Goal: Task Accomplishment & Management: Manage account settings

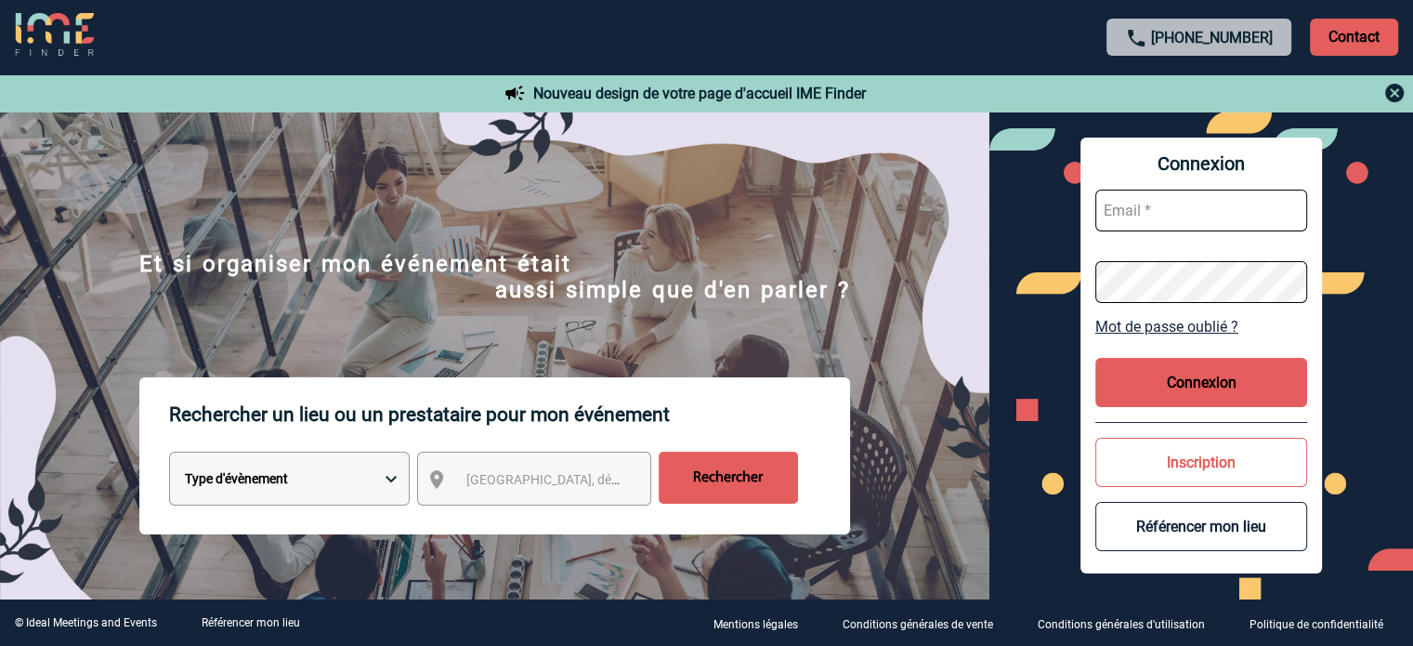
type input "[EMAIL_ADDRESS][DOMAIN_NAME]"
click at [1178, 382] on button "Connexion" at bounding box center [1201, 382] width 212 height 49
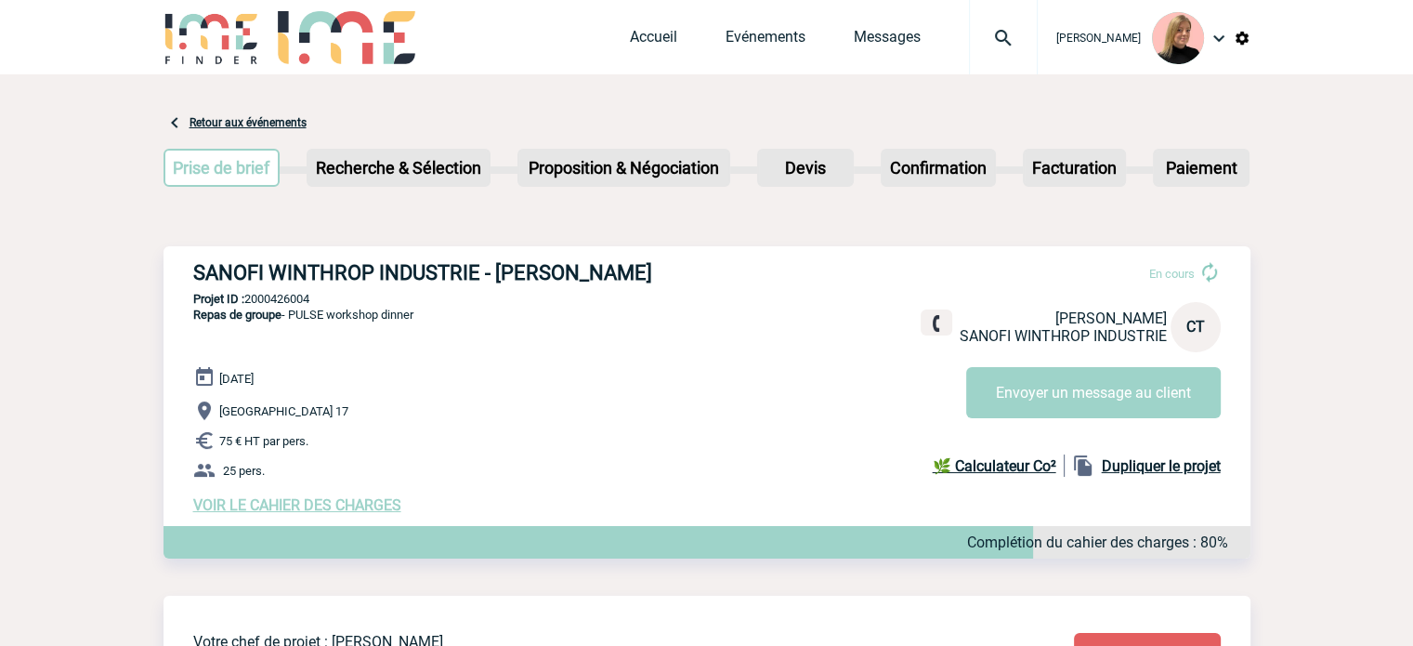
drag, startPoint x: 190, startPoint y: 271, endPoint x: 676, endPoint y: 275, distance: 486.8
click at [676, 275] on div "SANOFI WINTHROP INDUSTRIE - Christelle TESSIER En cours Christelle TESSIER SANO…" at bounding box center [706, 387] width 1087 height 282
copy h3 "SANOFI WINTHROP INDUSTRIE - Christelle TESSIER"
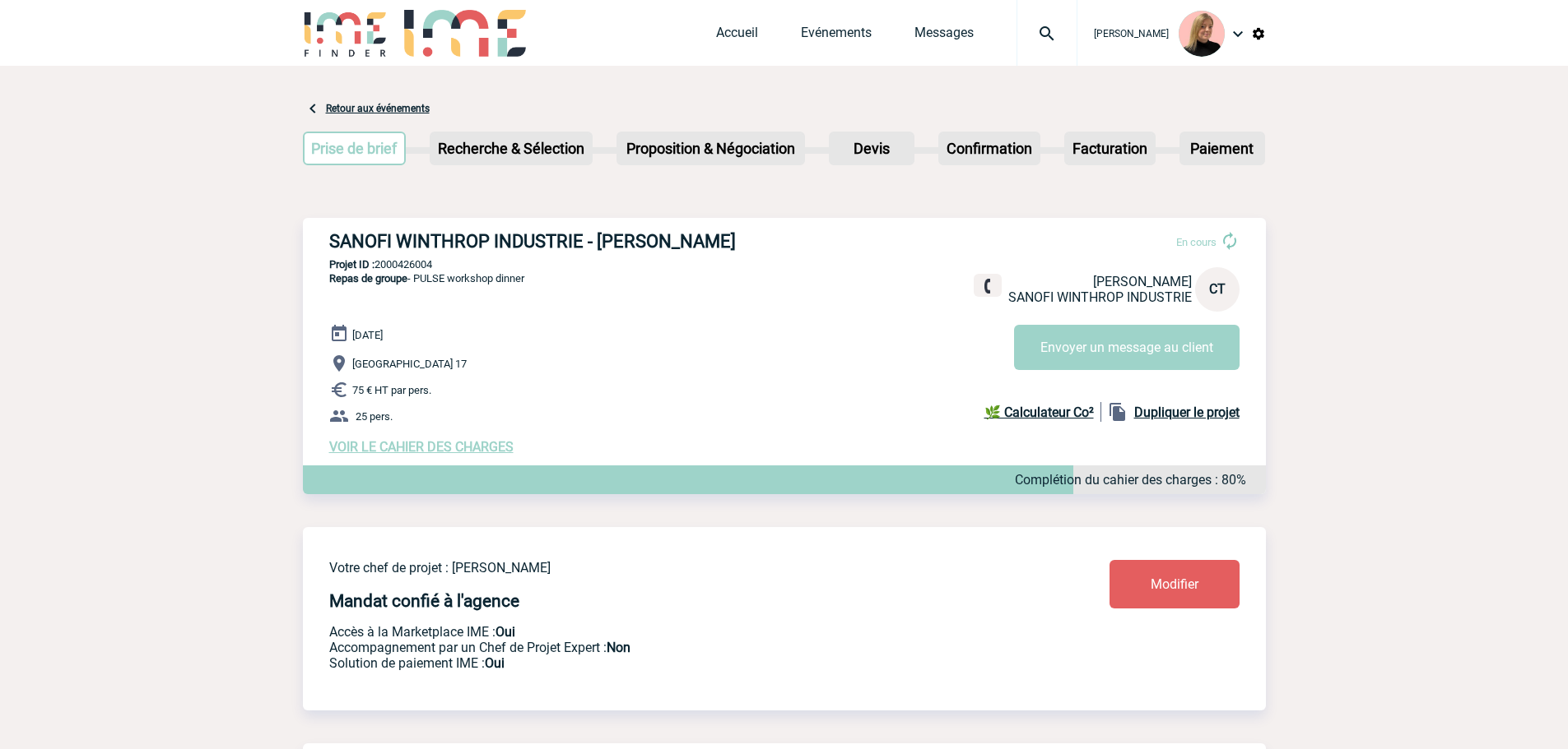
drag, startPoint x: 415, startPoint y: 283, endPoint x: 541, endPoint y: 283, distance: 126.0
click at [541, 283] on div "SANOFI WINTHROP INDUSTRIE - Christelle TESSIER En cours Christelle TESSIER SANO…" at bounding box center [784, 343] width 963 height 250
copy span "PULSE workshop dinner"
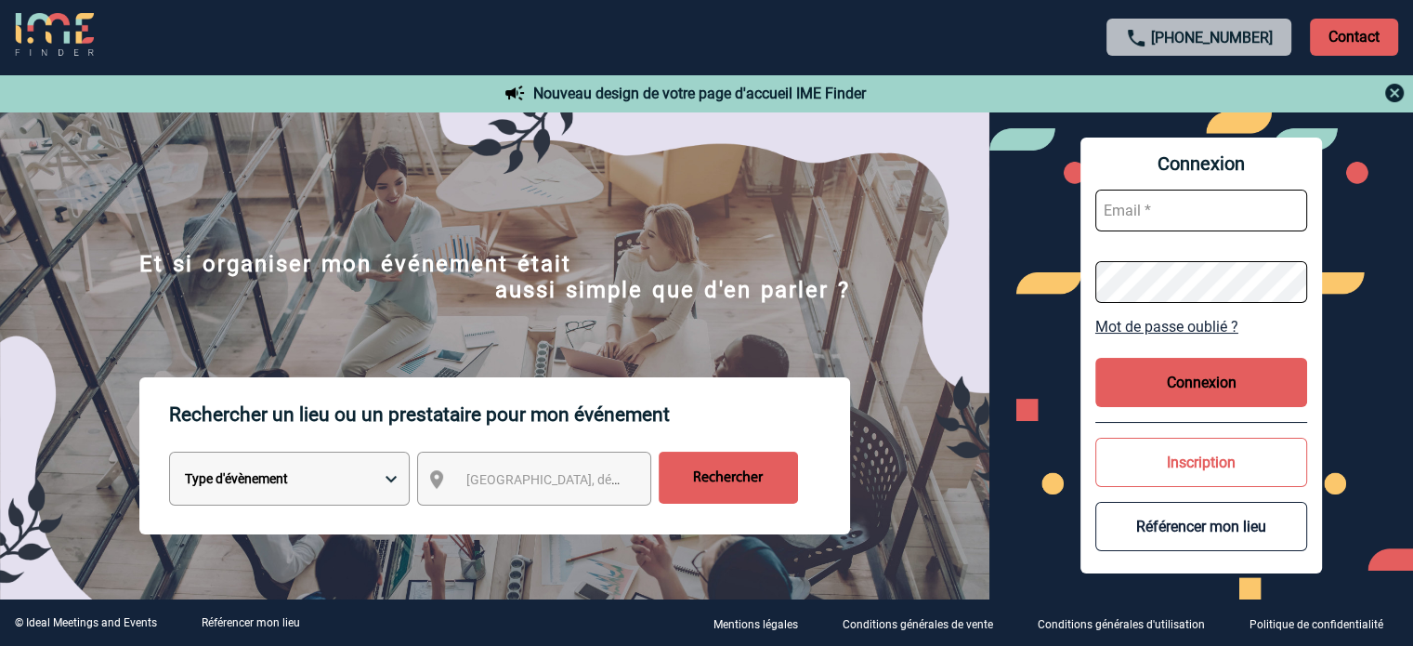
type input "[EMAIL_ADDRESS][DOMAIN_NAME]"
click at [1137, 388] on button "Connexion" at bounding box center [1201, 382] width 212 height 49
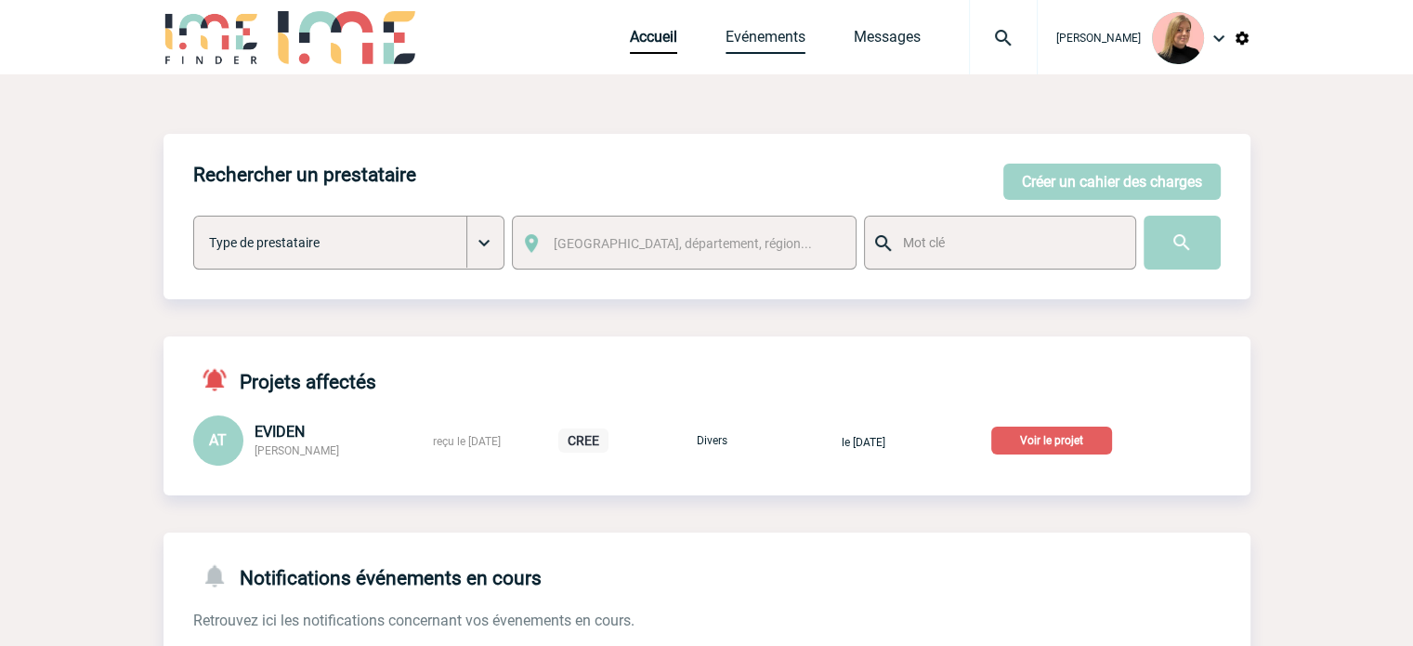
click at [771, 42] on link "Evénements" at bounding box center [766, 41] width 80 height 26
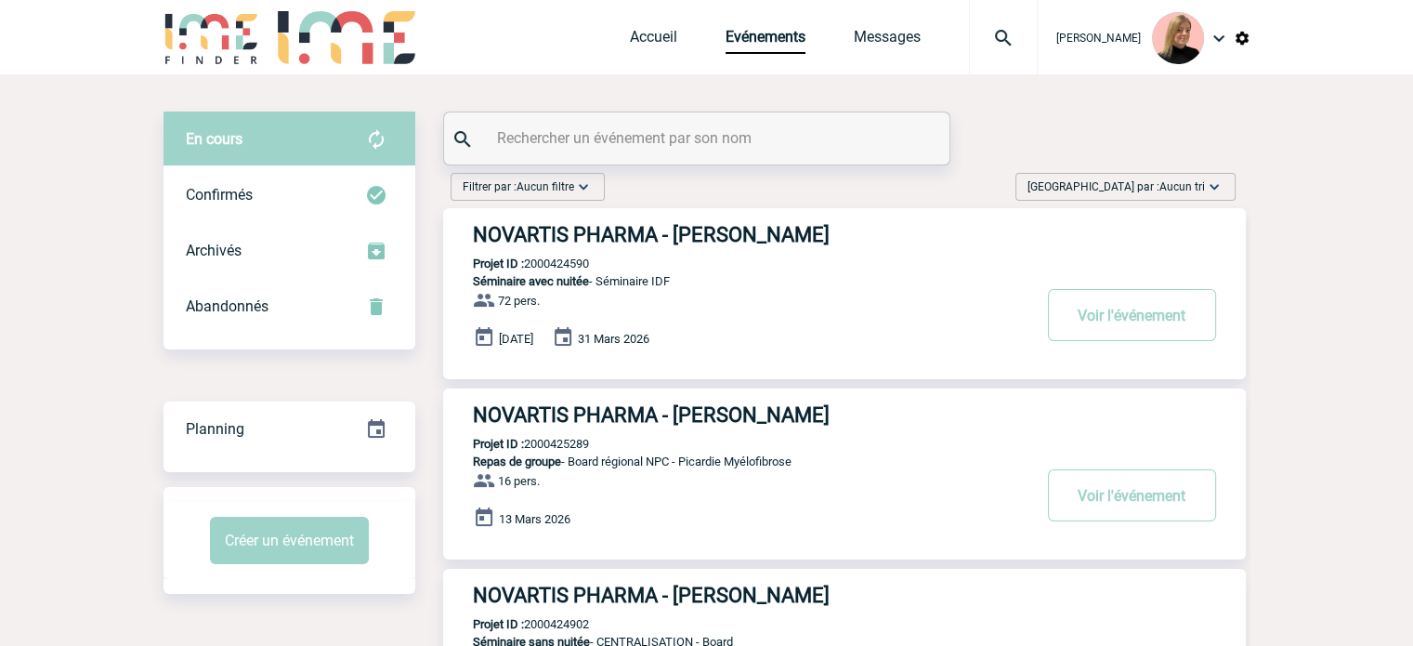
click at [1163, 177] on span "Trier par : Aucun tri" at bounding box center [1115, 186] width 177 height 19
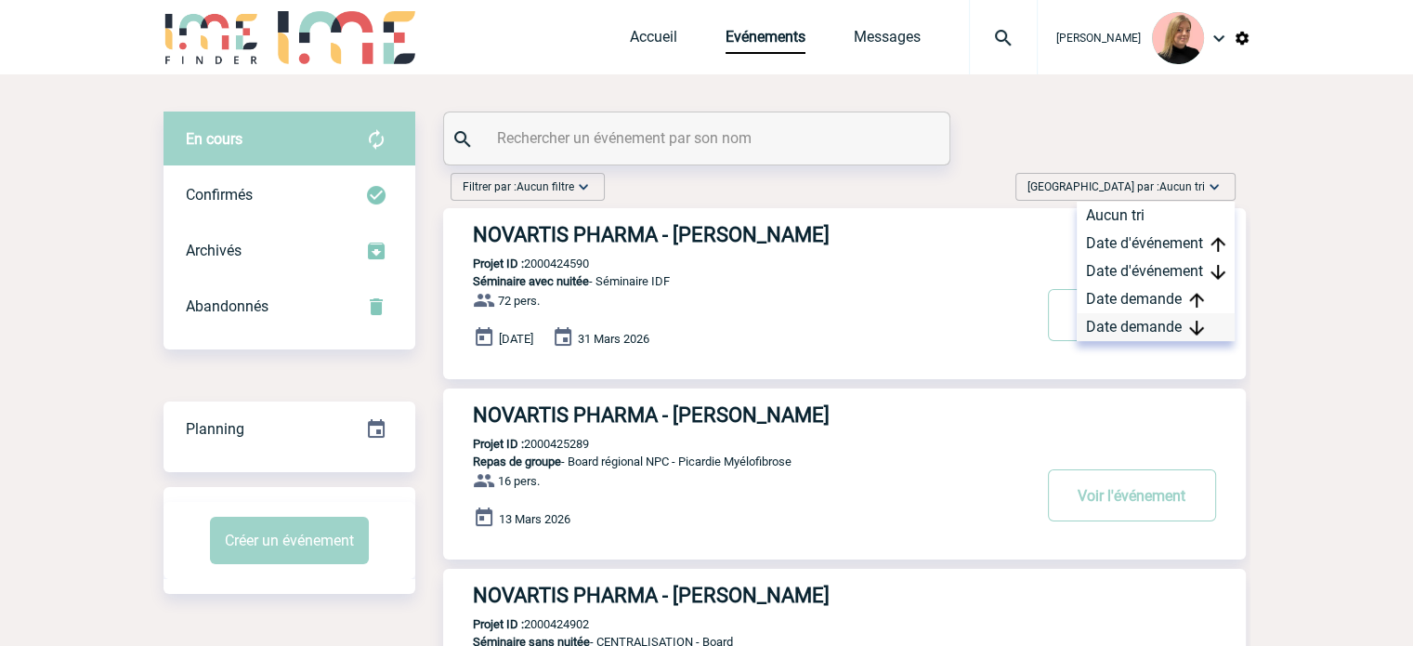
click at [1178, 317] on div "Date demande" at bounding box center [1156, 327] width 158 height 28
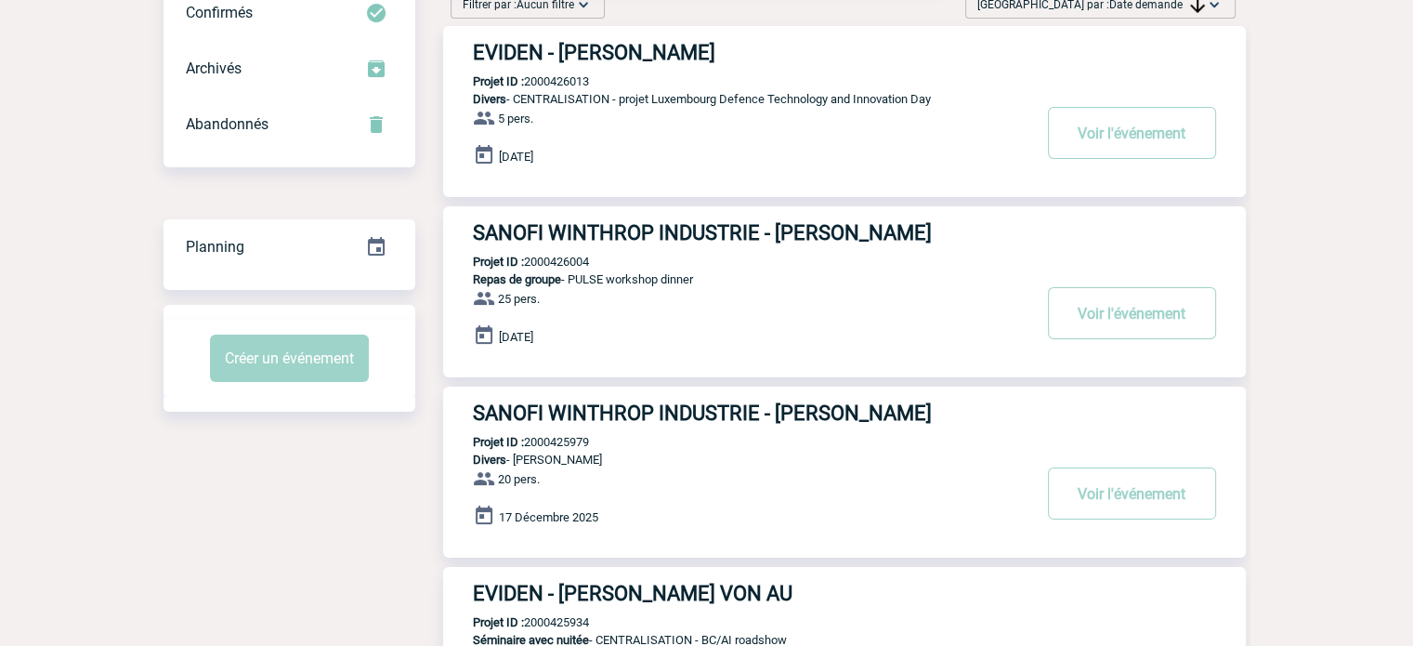
scroll to position [196, 0]
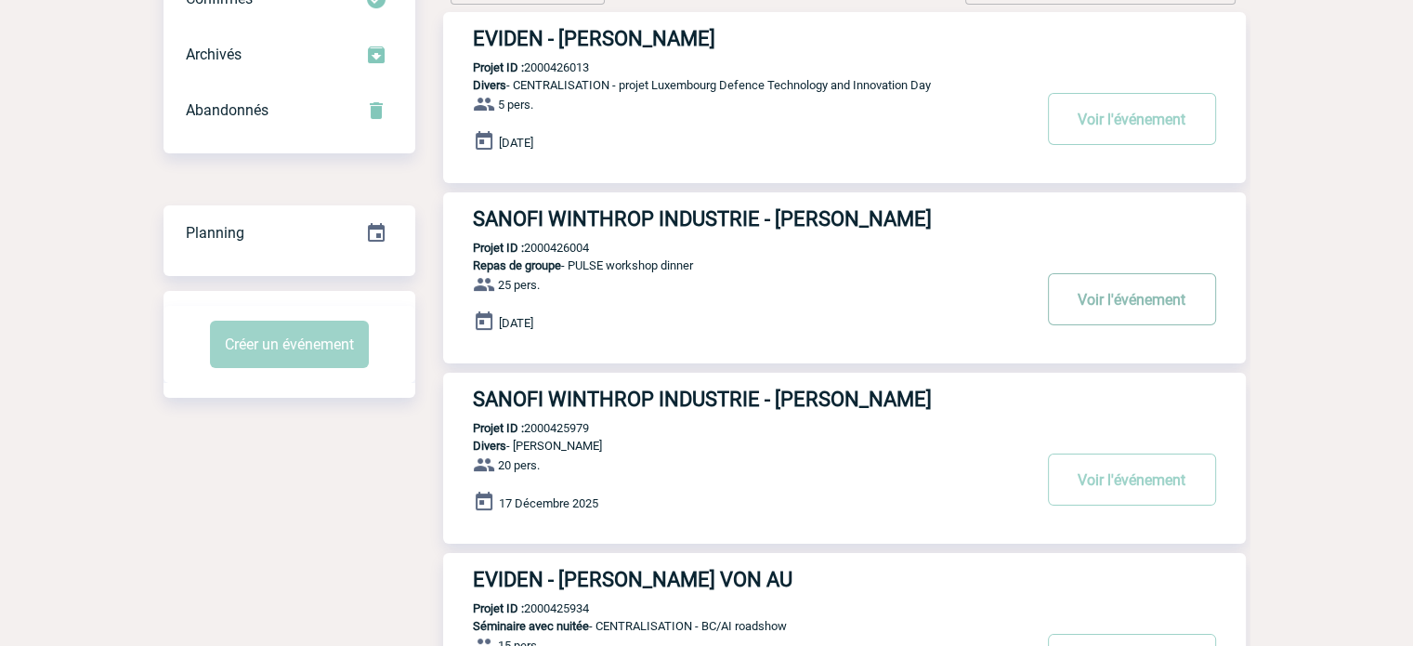
click at [1163, 298] on button "Voir l'événement" at bounding box center [1132, 299] width 168 height 52
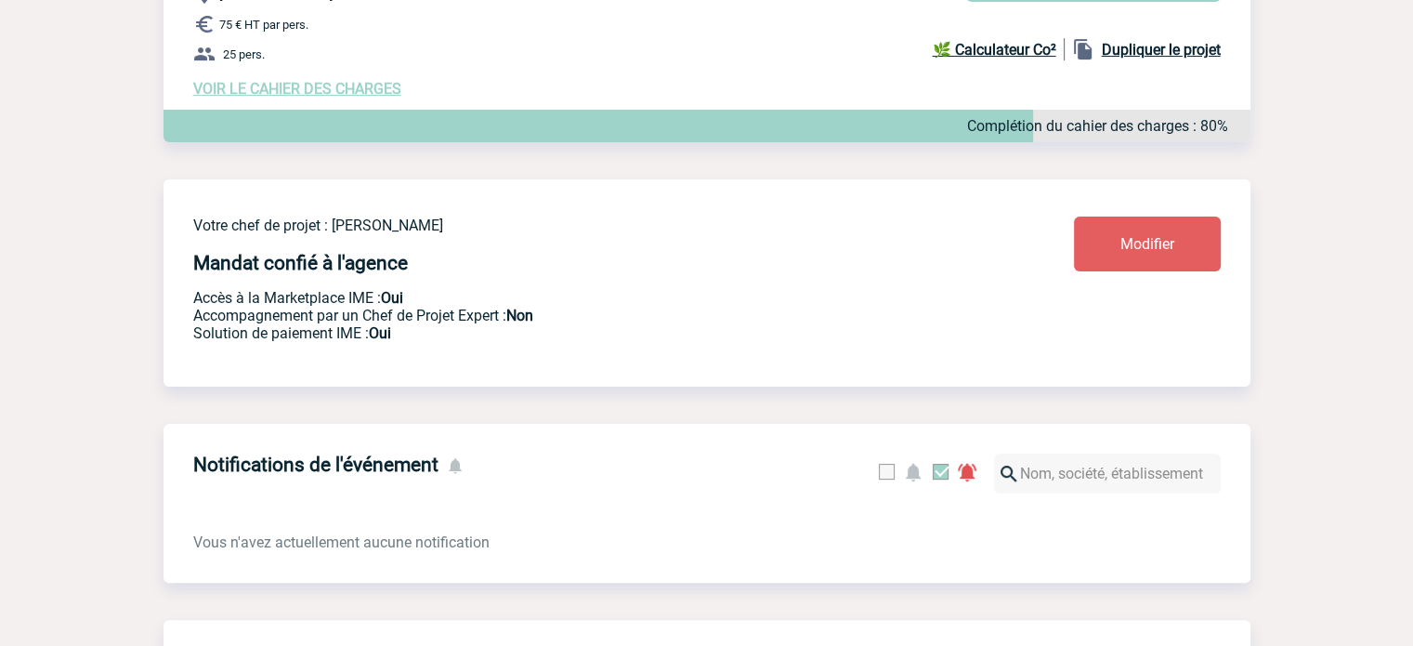
scroll to position [372, 0]
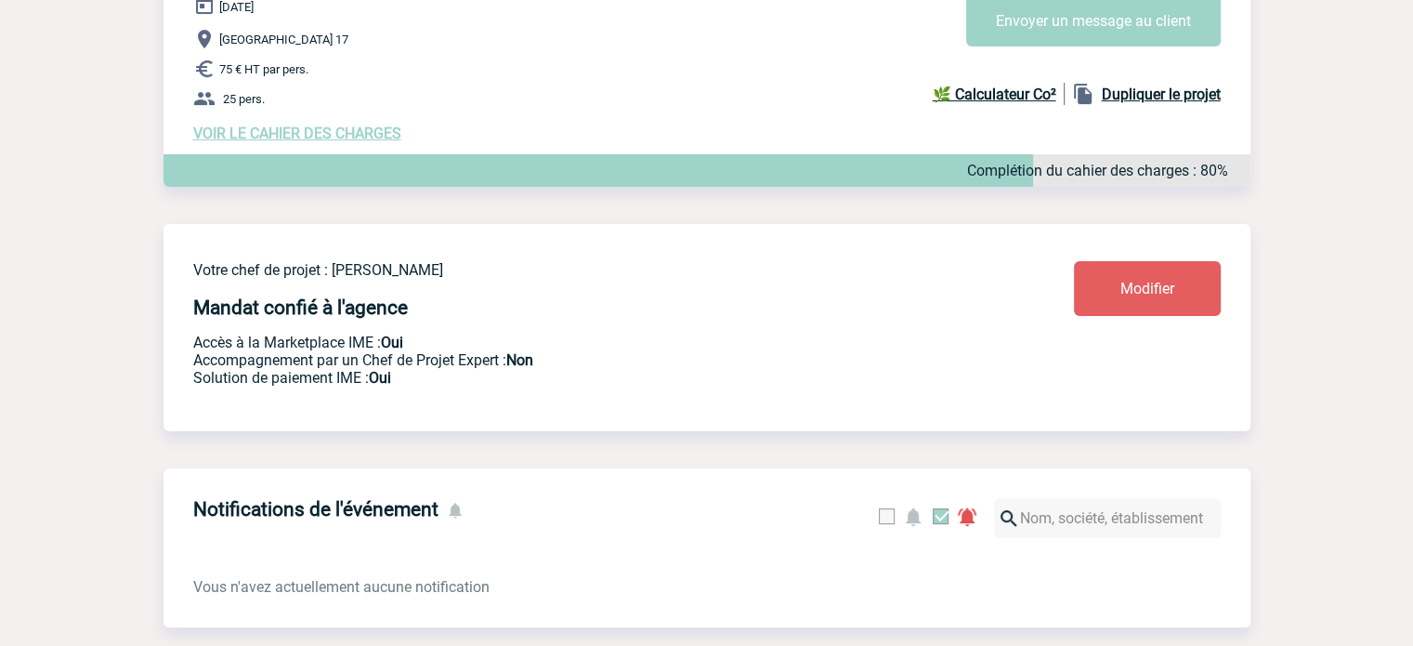
click at [341, 138] on span "VOIR LE CAHIER DES CHARGES" at bounding box center [297, 133] width 208 height 18
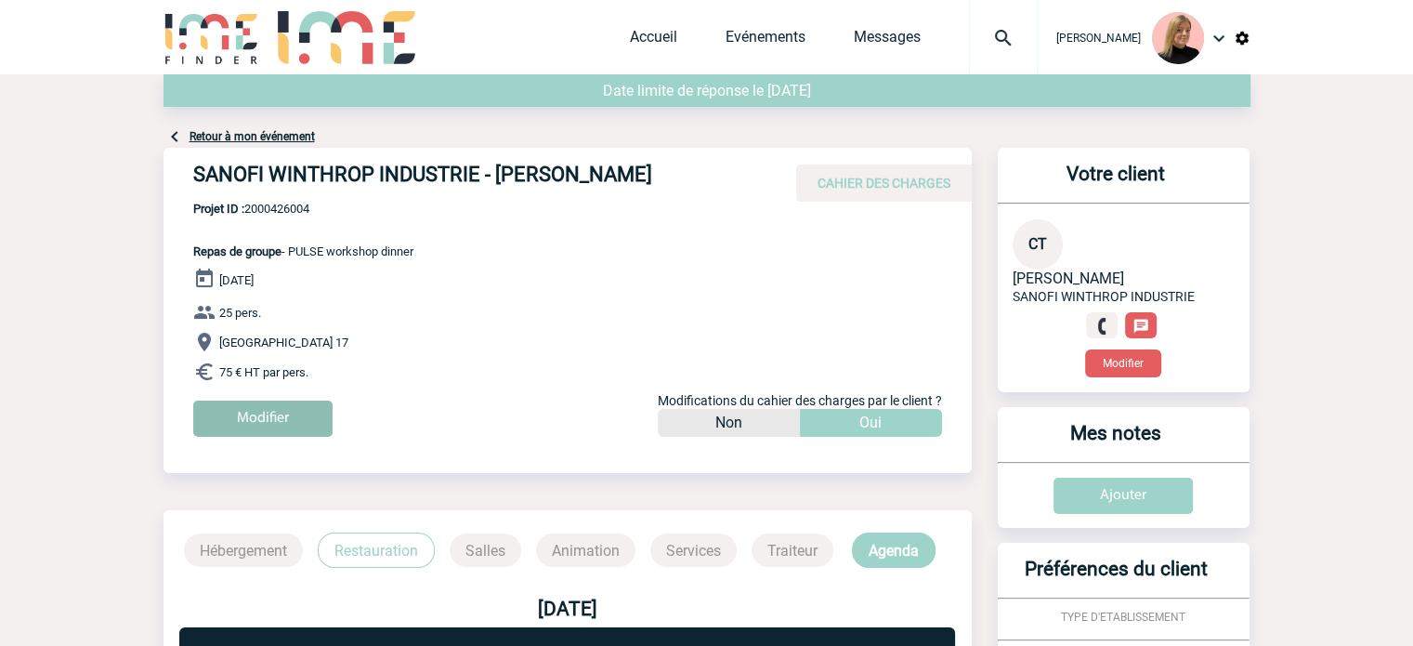
click at [275, 412] on input "Modifier" at bounding box center [262, 418] width 139 height 36
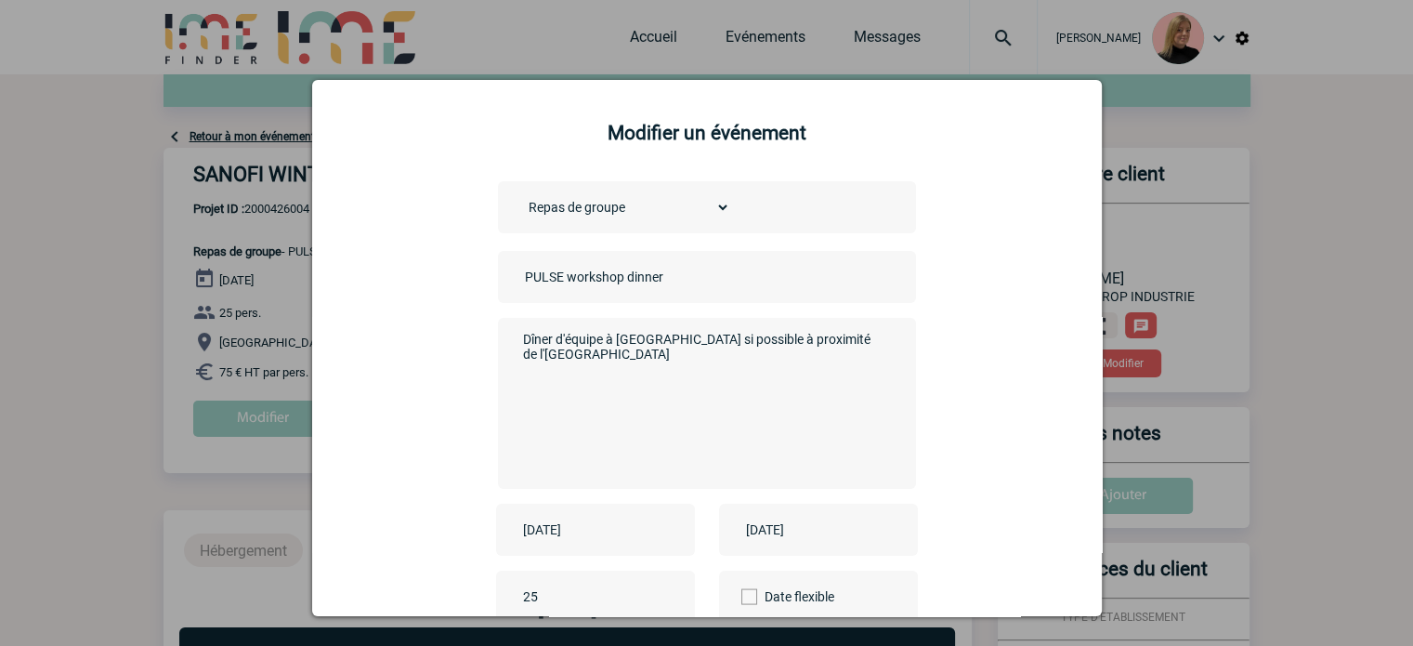
scroll to position [230, 0]
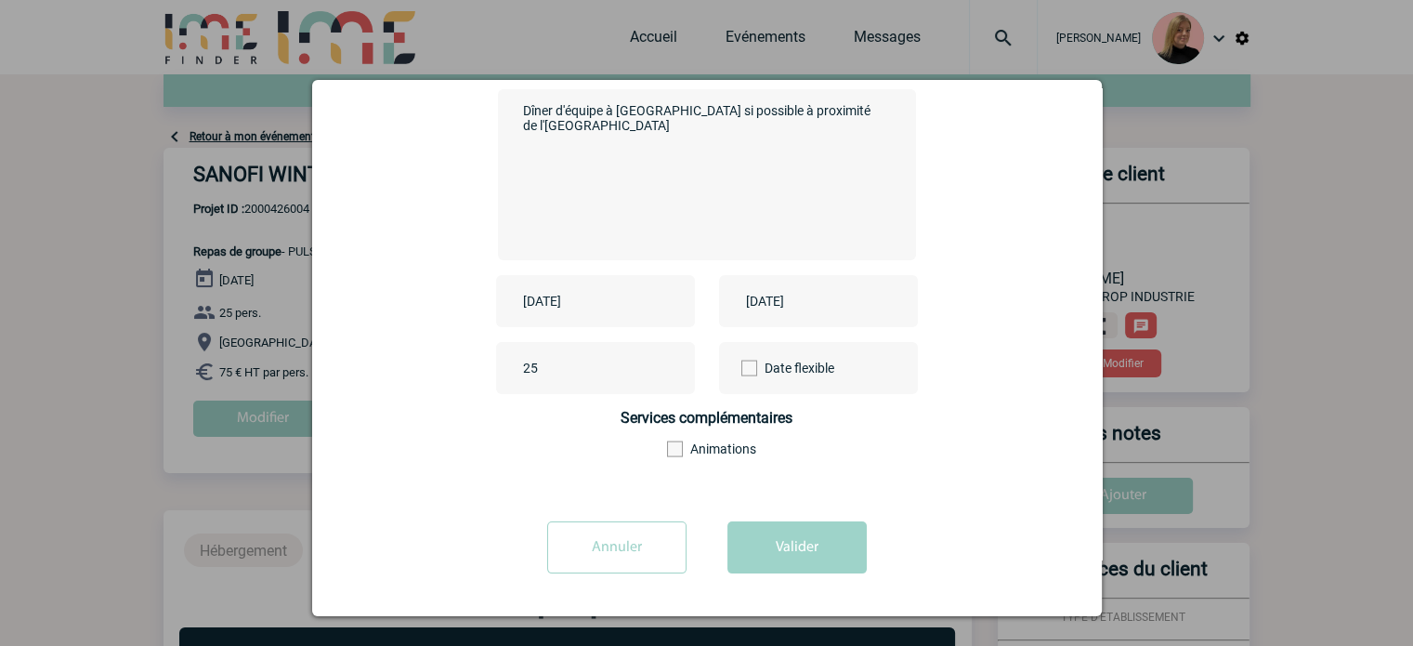
click at [594, 551] on input "Annuler" at bounding box center [616, 547] width 139 height 52
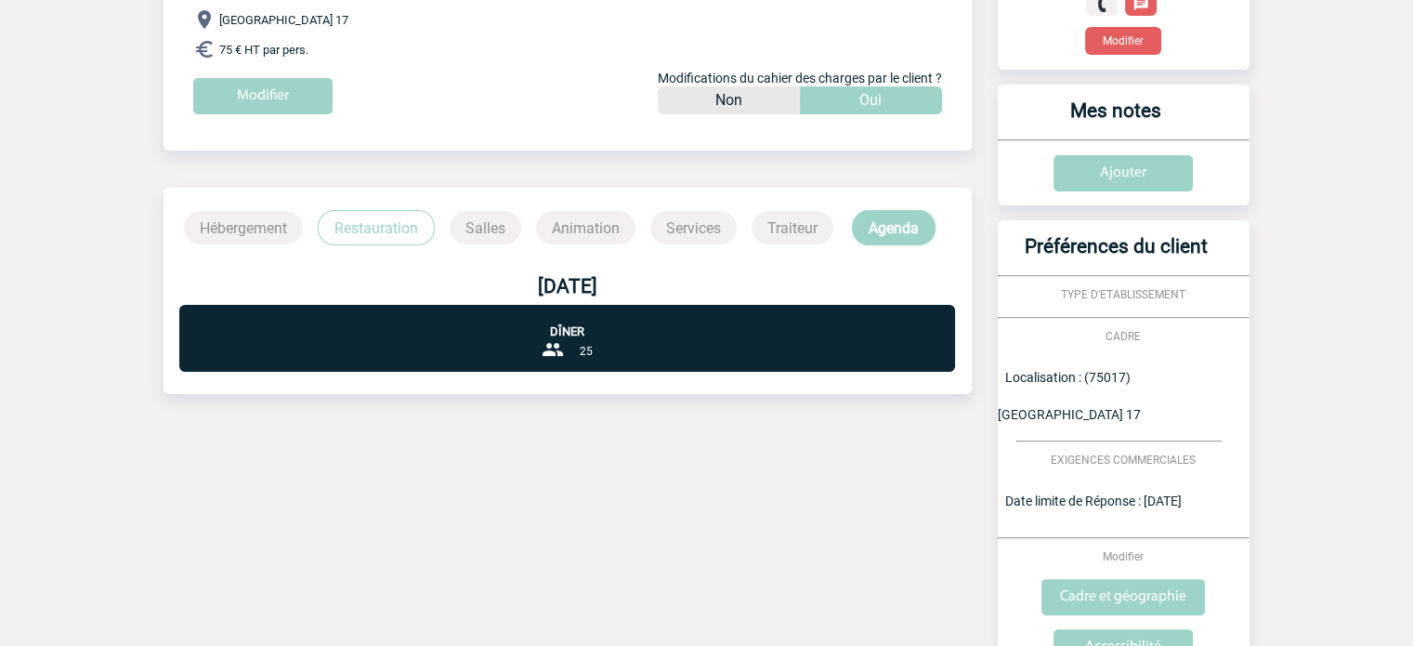
scroll to position [464, 0]
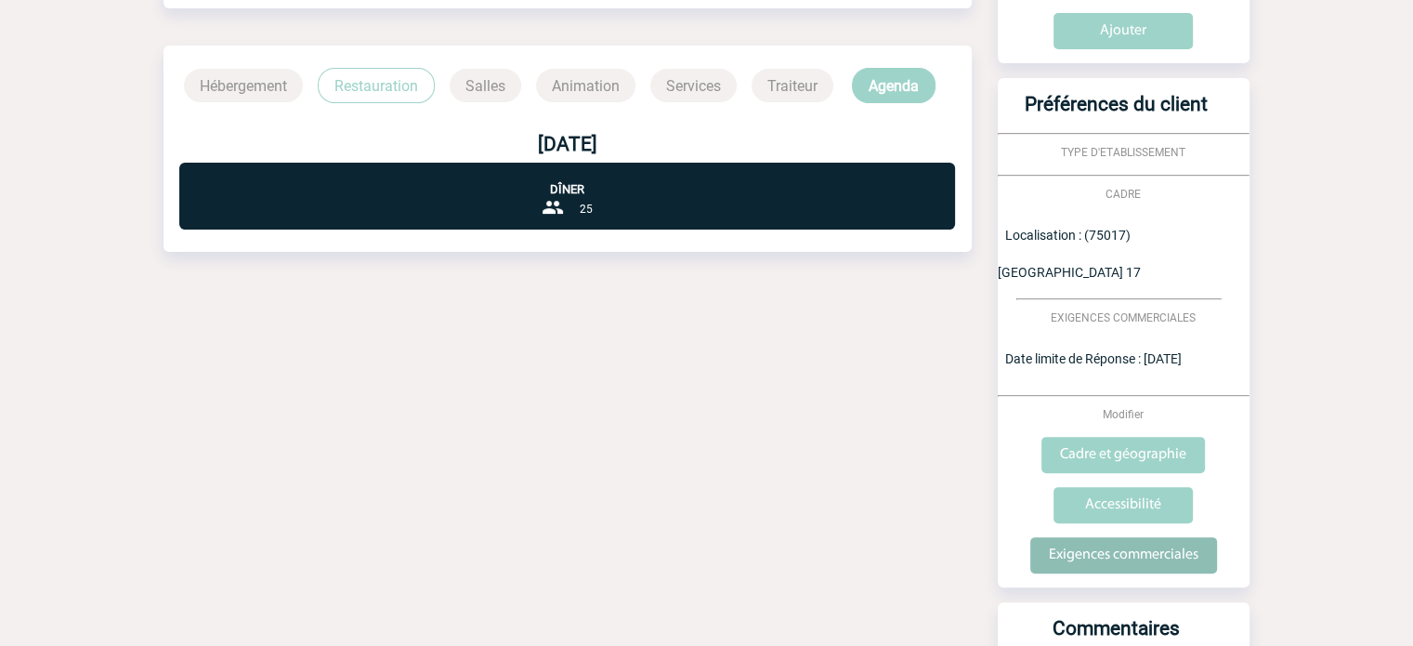
click at [1125, 537] on input "Exigences commerciales" at bounding box center [1123, 555] width 187 height 36
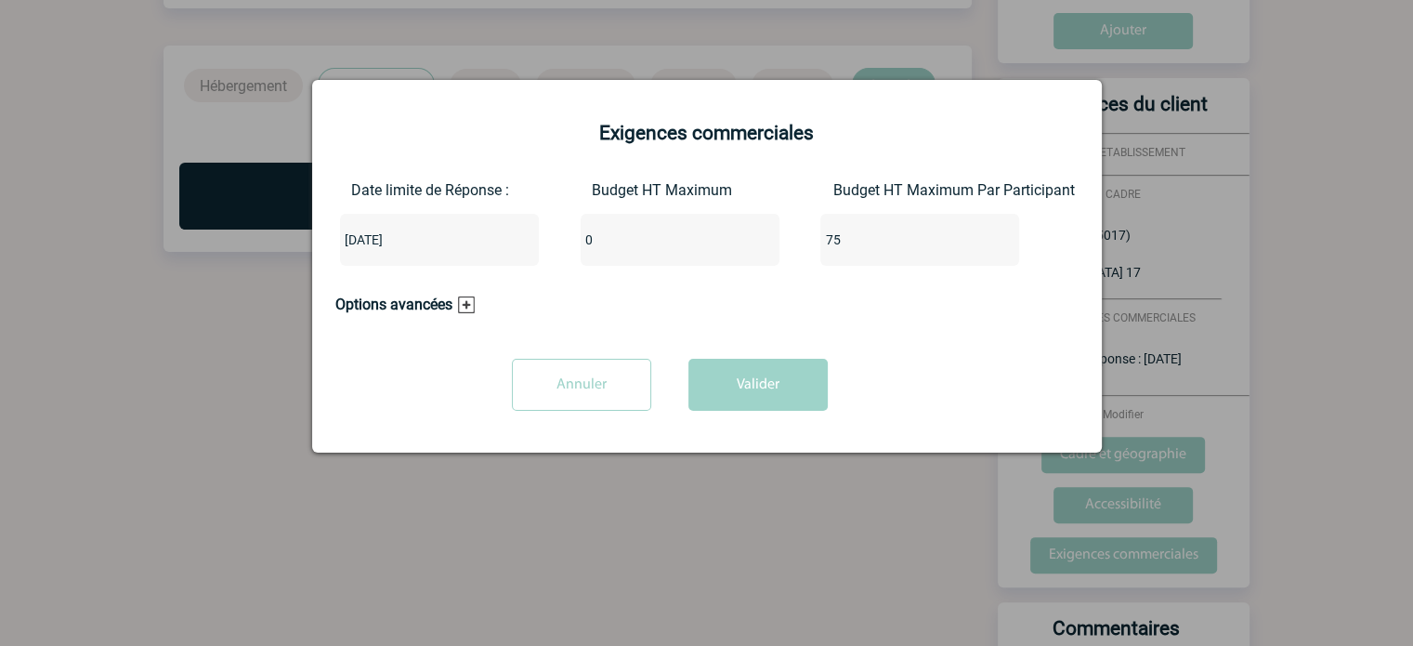
drag, startPoint x: 600, startPoint y: 370, endPoint x: 864, endPoint y: 310, distance: 270.4
click at [864, 310] on div "Options avancées ESATS Documents Légaux disponibles Moyens de paiement : AIR+ C…" at bounding box center [669, 317] width 669 height 45
click at [614, 389] on input "Annuler" at bounding box center [581, 385] width 139 height 52
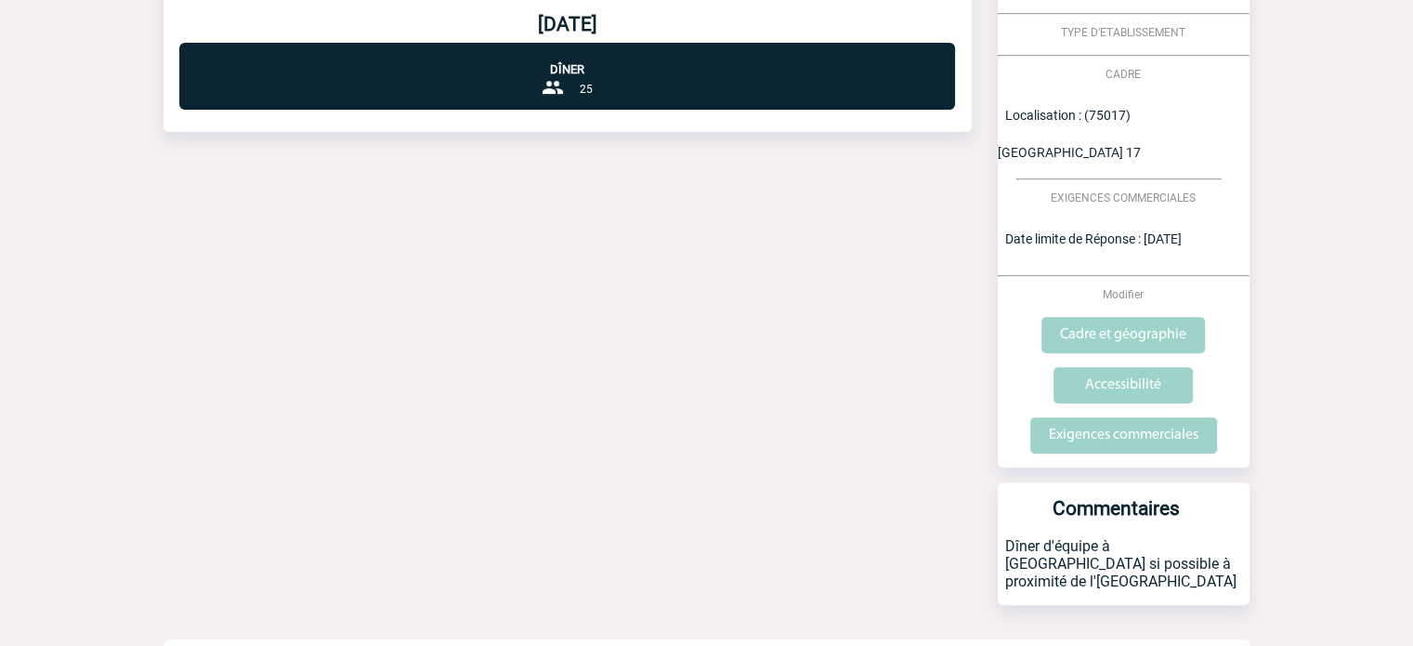
scroll to position [596, 0]
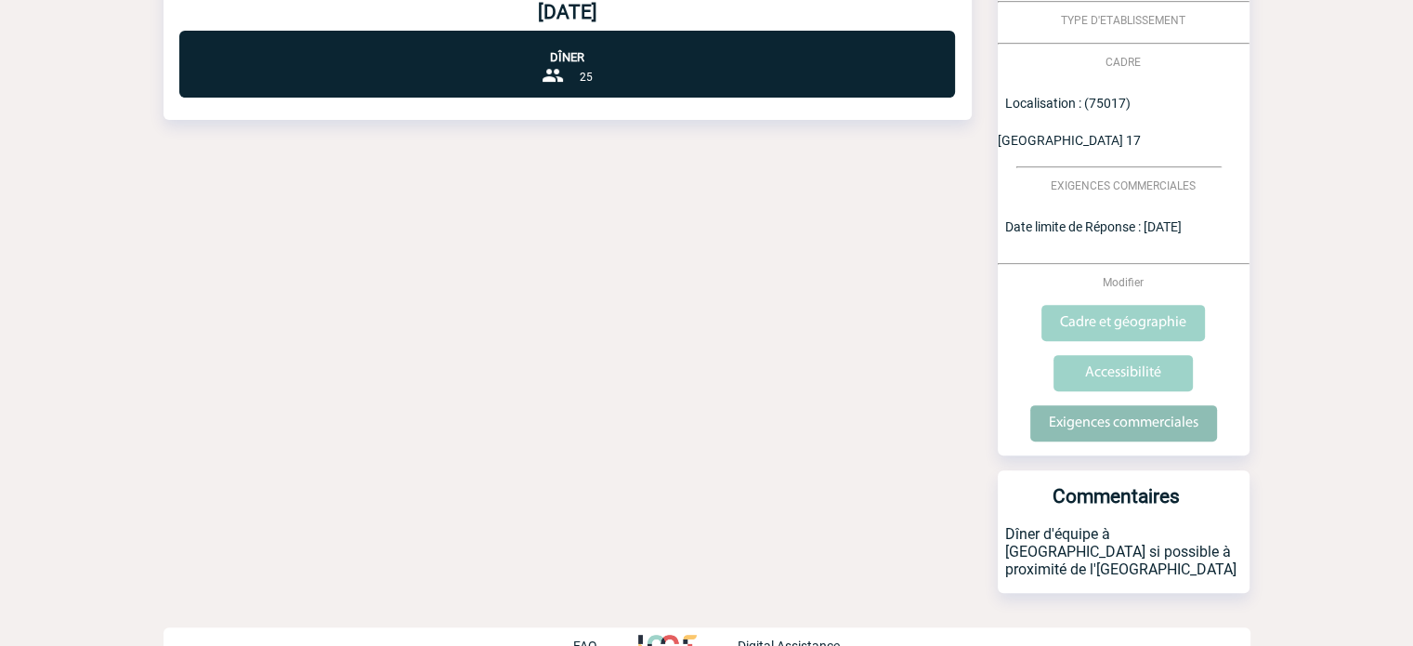
click at [1163, 405] on input "Exigences commerciales" at bounding box center [1123, 423] width 187 height 36
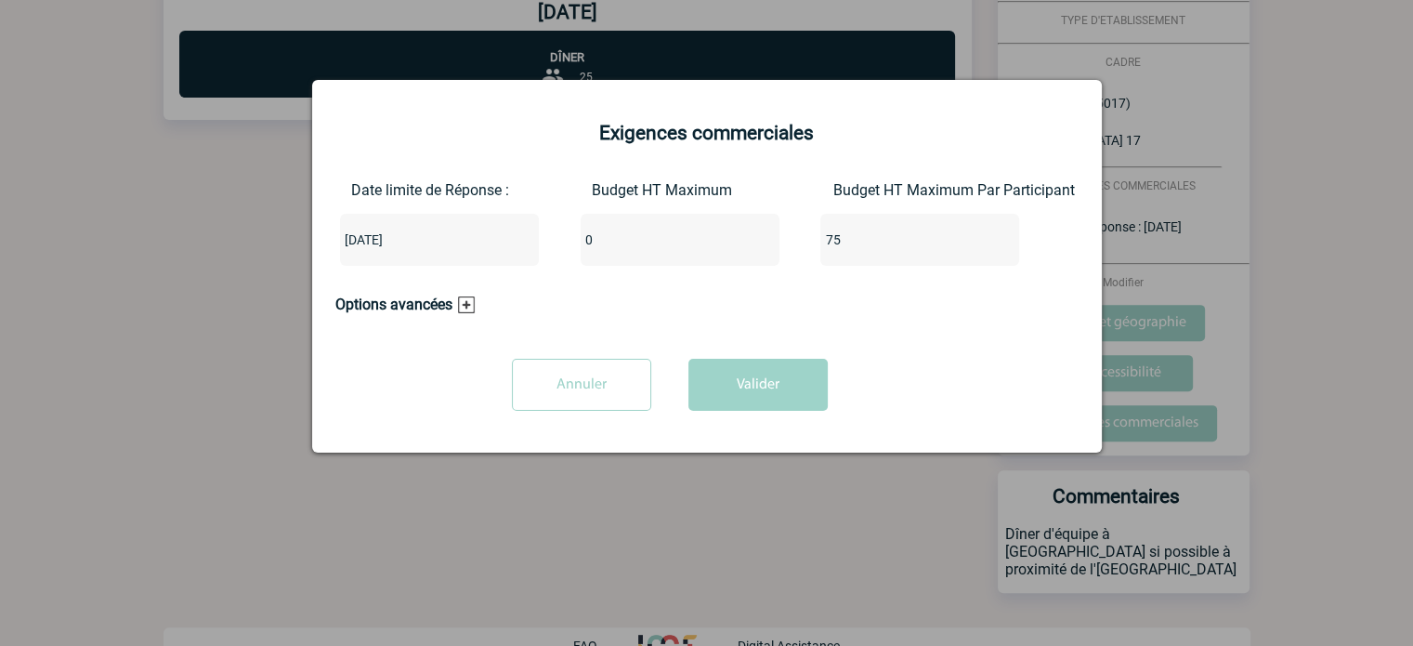
drag, startPoint x: 873, startPoint y: 236, endPoint x: 778, endPoint y: 233, distance: 94.8
click at [778, 233] on div "Date limite de Réponse : 2025-10-15 Budget HT Maximum 0 Budget HT Maximum Par P…" at bounding box center [706, 230] width 743 height 99
type input "0"
click at [644, 237] on input "0" at bounding box center [668, 240] width 175 height 24
type input "1875"
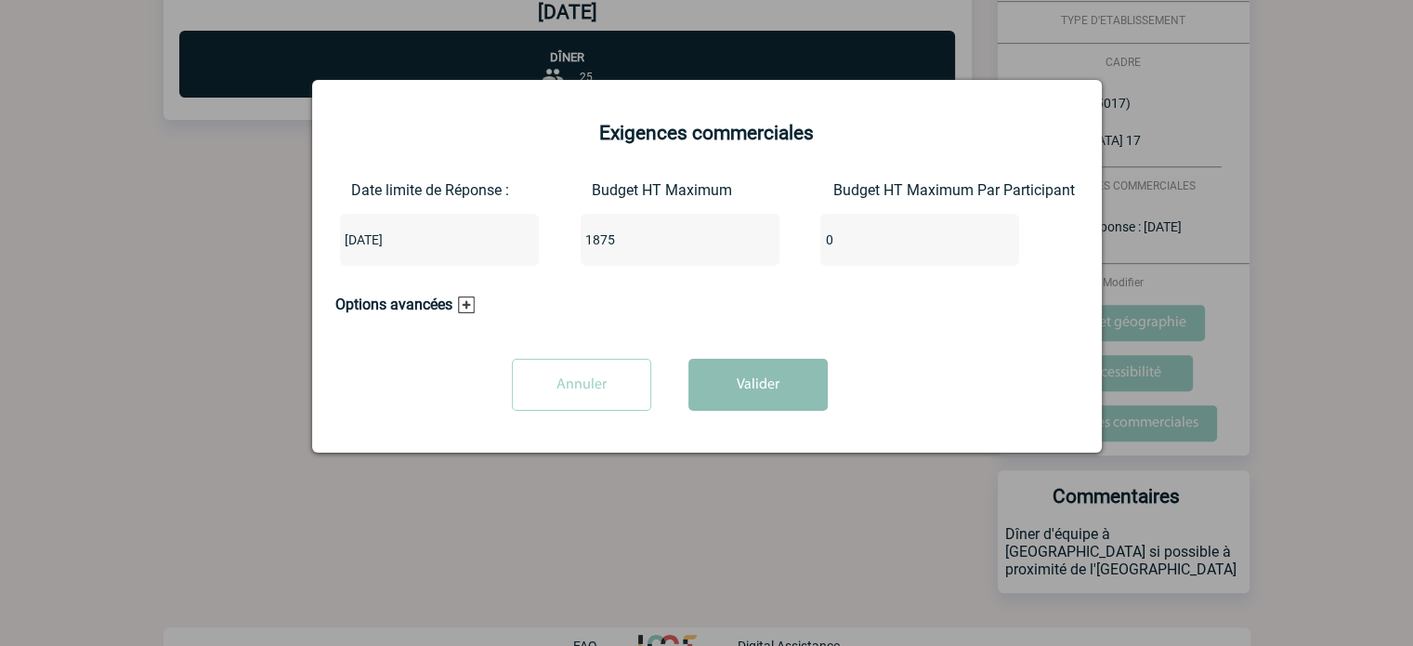
click at [758, 391] on button "Valider" at bounding box center [757, 385] width 139 height 52
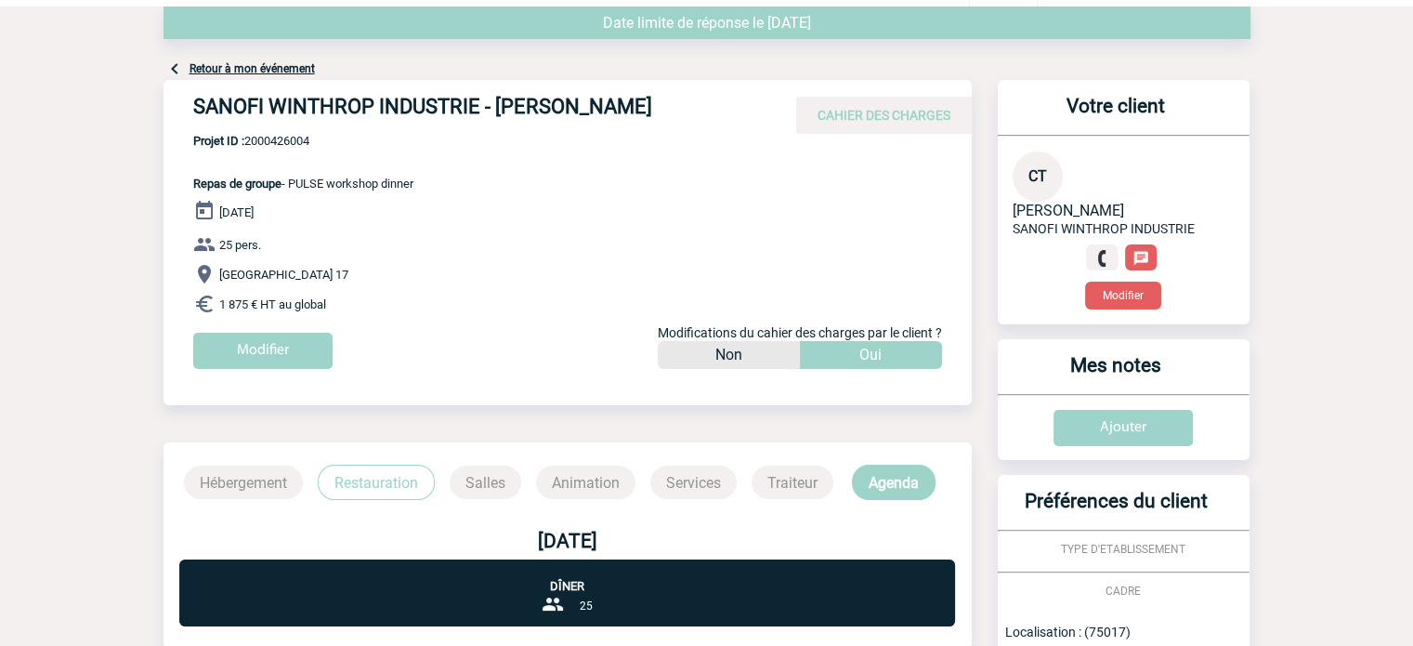
scroll to position [39, 0]
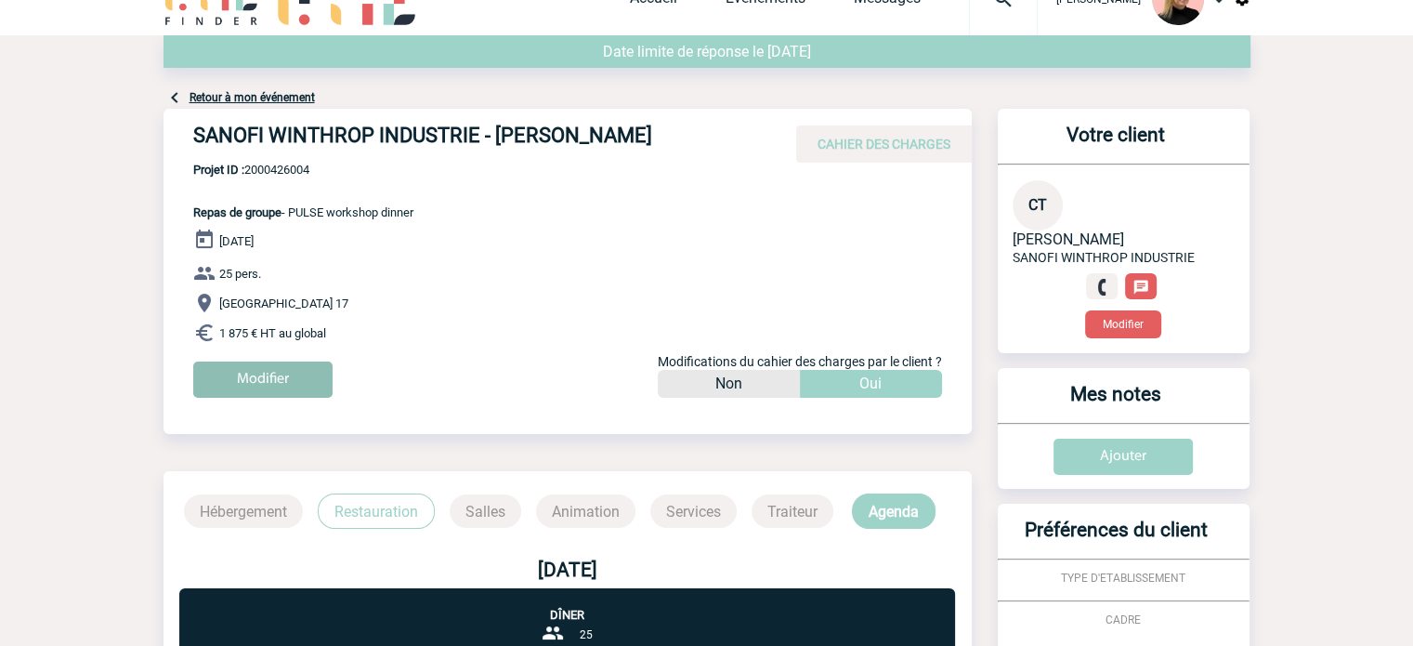
click at [289, 363] on input "Modifier" at bounding box center [262, 379] width 139 height 36
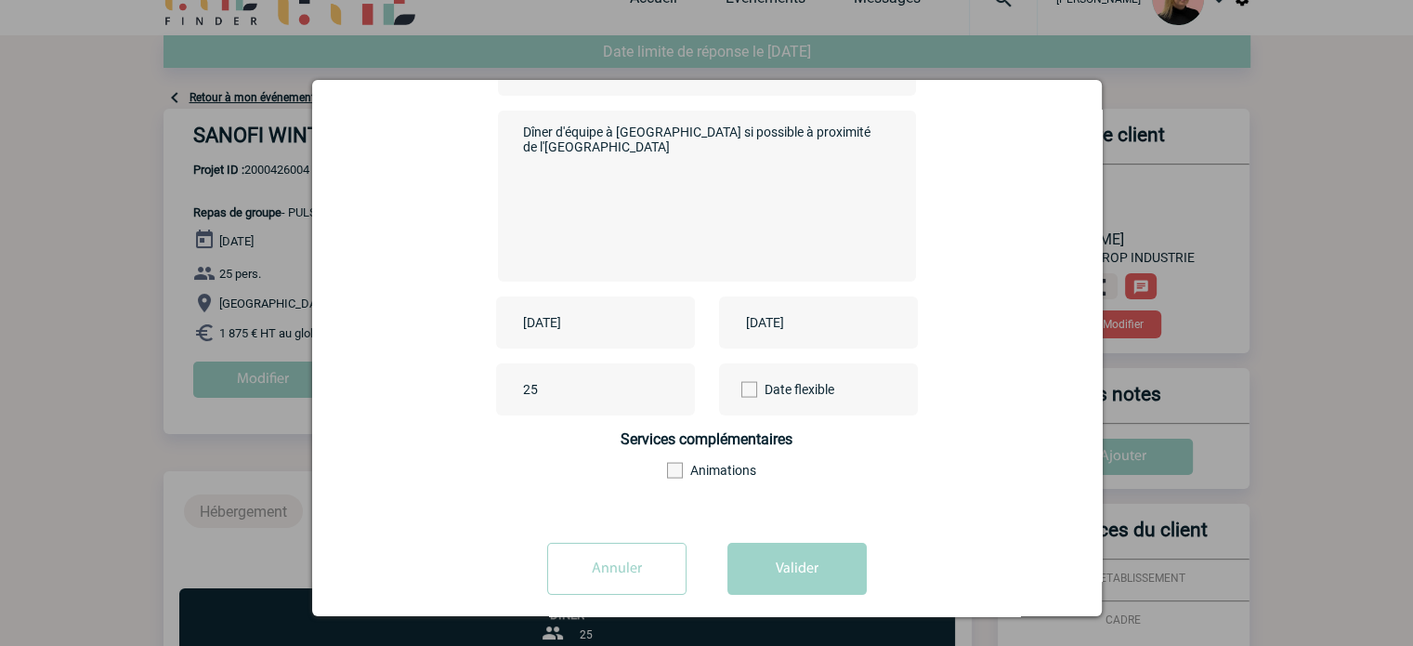
scroll to position [230, 0]
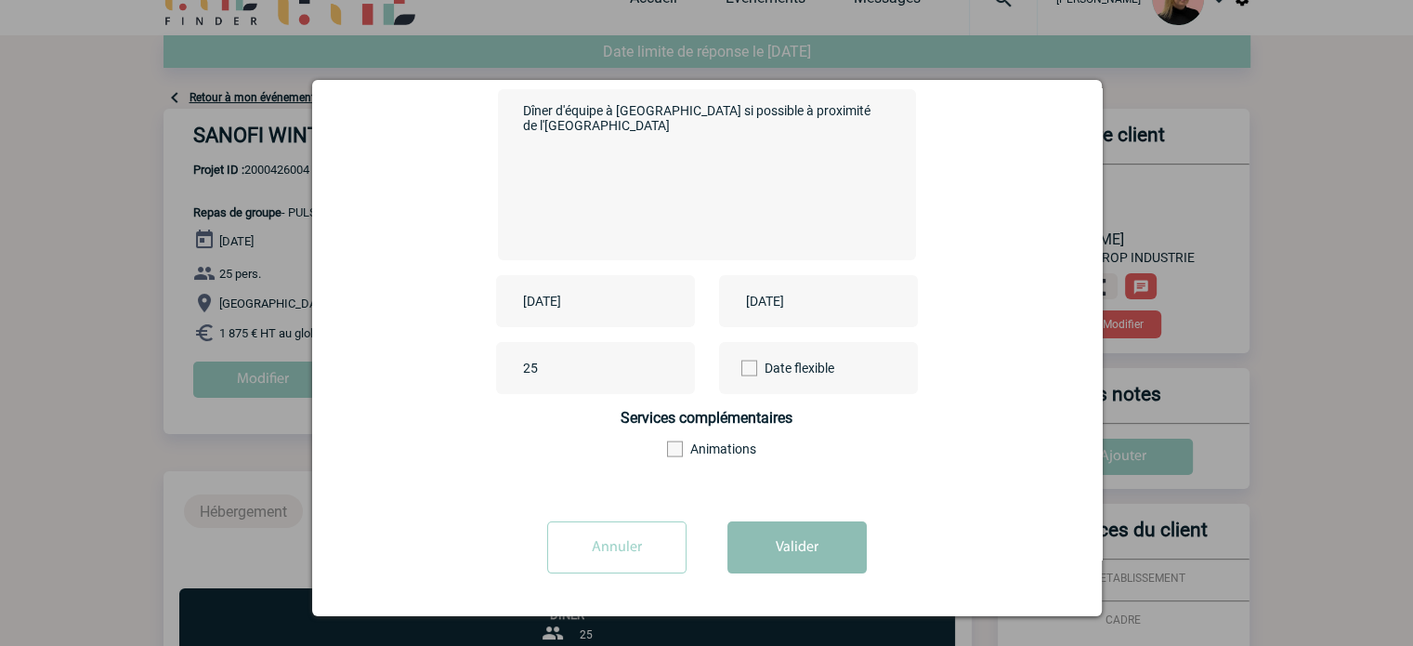
click at [795, 552] on button "Valider" at bounding box center [796, 547] width 139 height 52
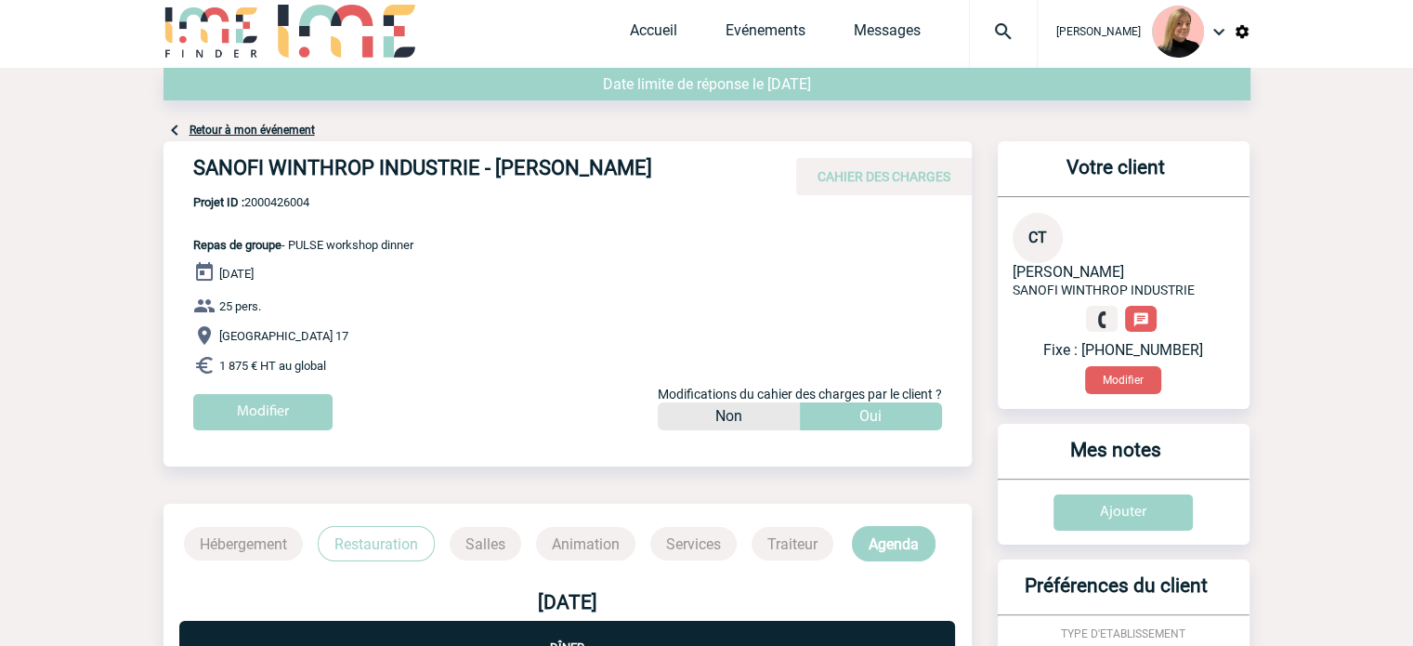
scroll to position [0, 0]
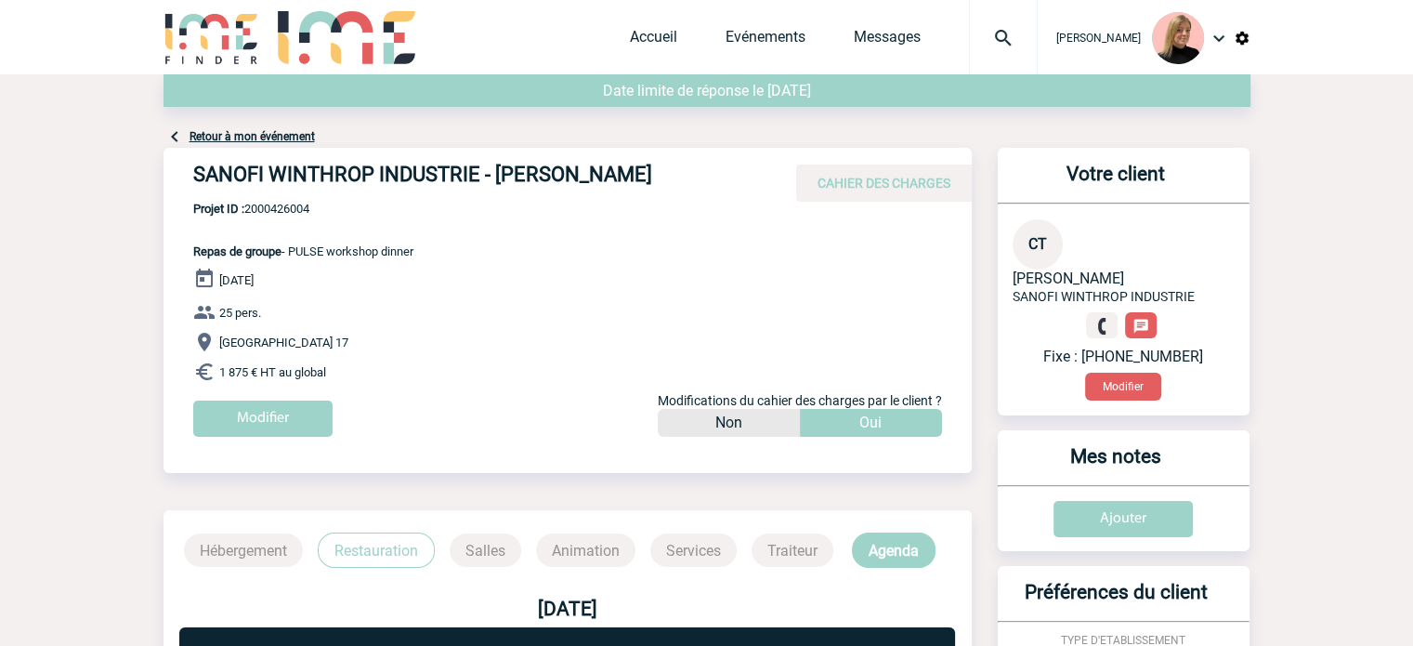
click at [280, 137] on link "Retour à mon événement" at bounding box center [252, 136] width 125 height 13
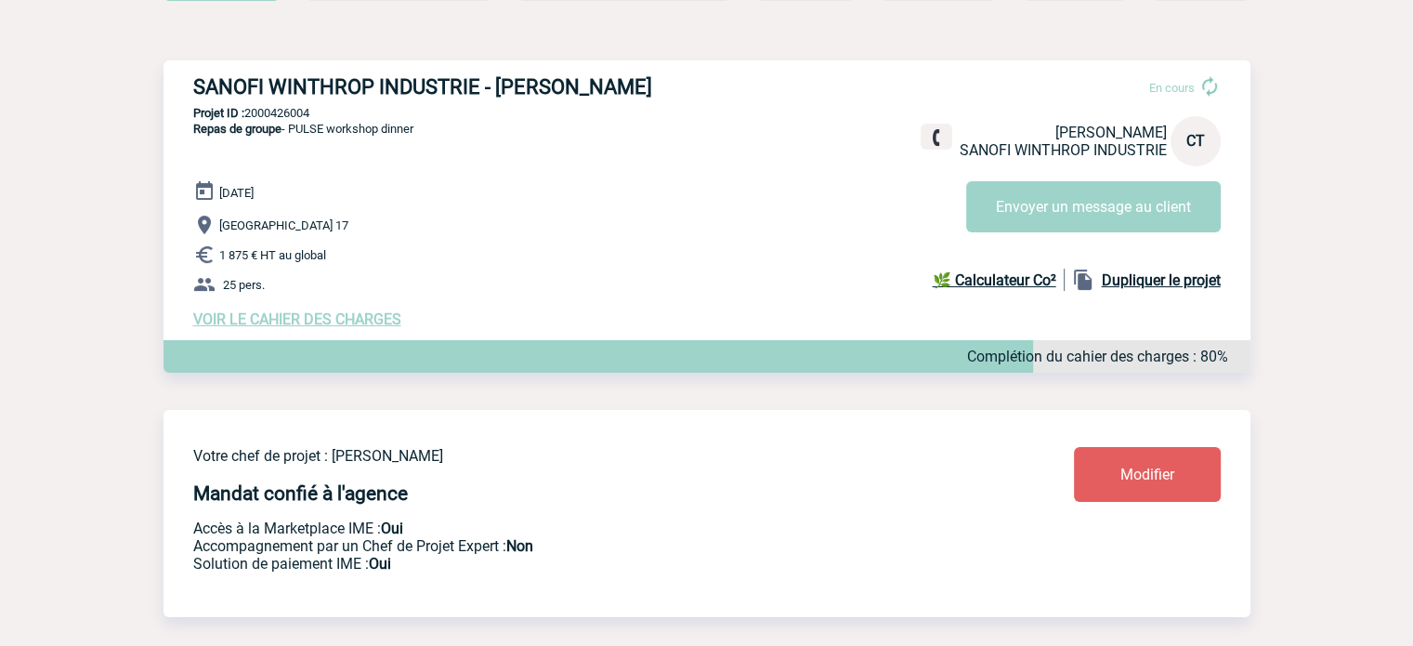
scroll to position [279, 0]
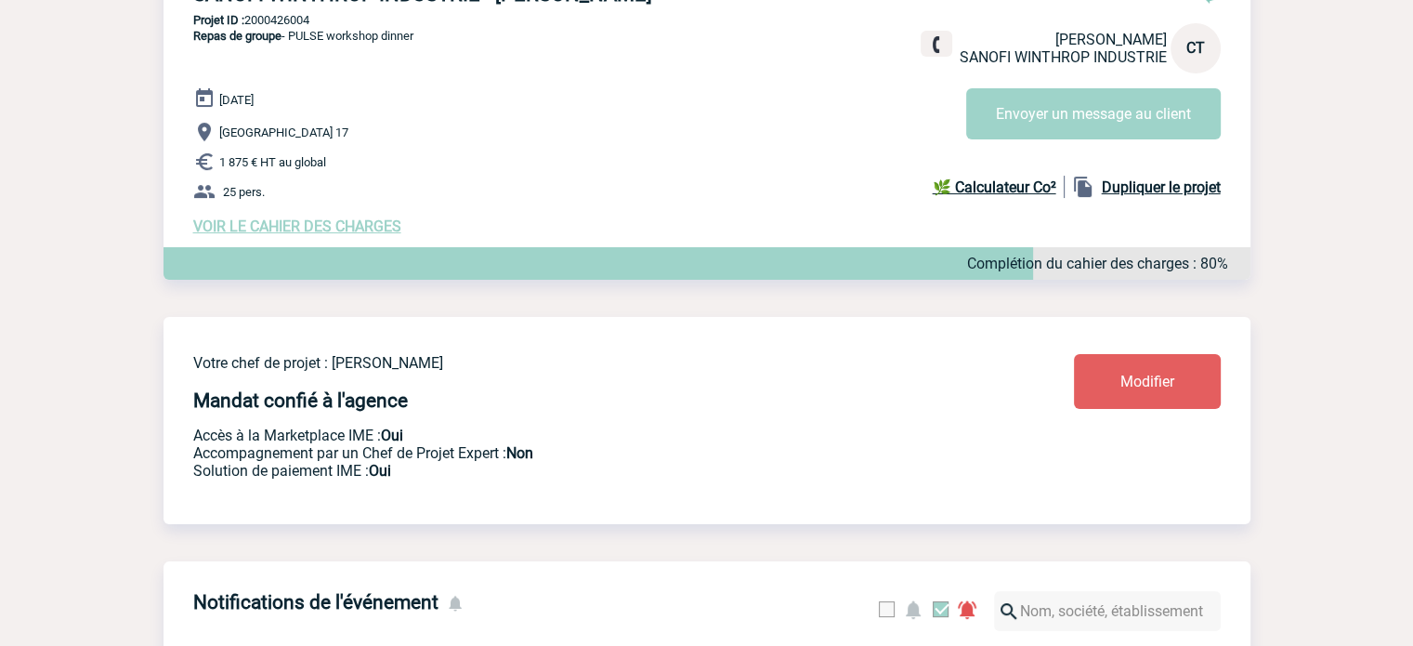
click at [1114, 399] on link "Modifier" at bounding box center [1147, 381] width 147 height 55
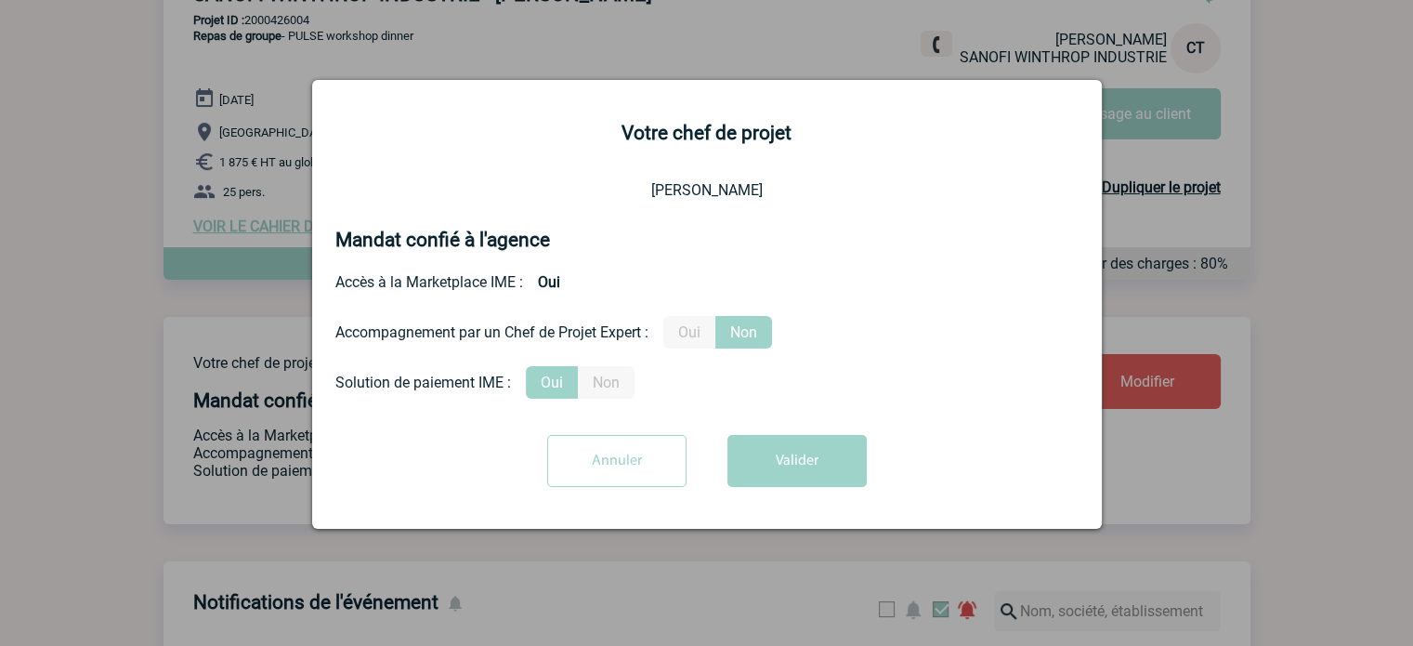
click at [706, 333] on label "Oui" at bounding box center [689, 332] width 52 height 33
click at [0, 0] on input "Oui" at bounding box center [0, 0] width 0 height 0
click at [786, 479] on button "Valider" at bounding box center [796, 461] width 139 height 52
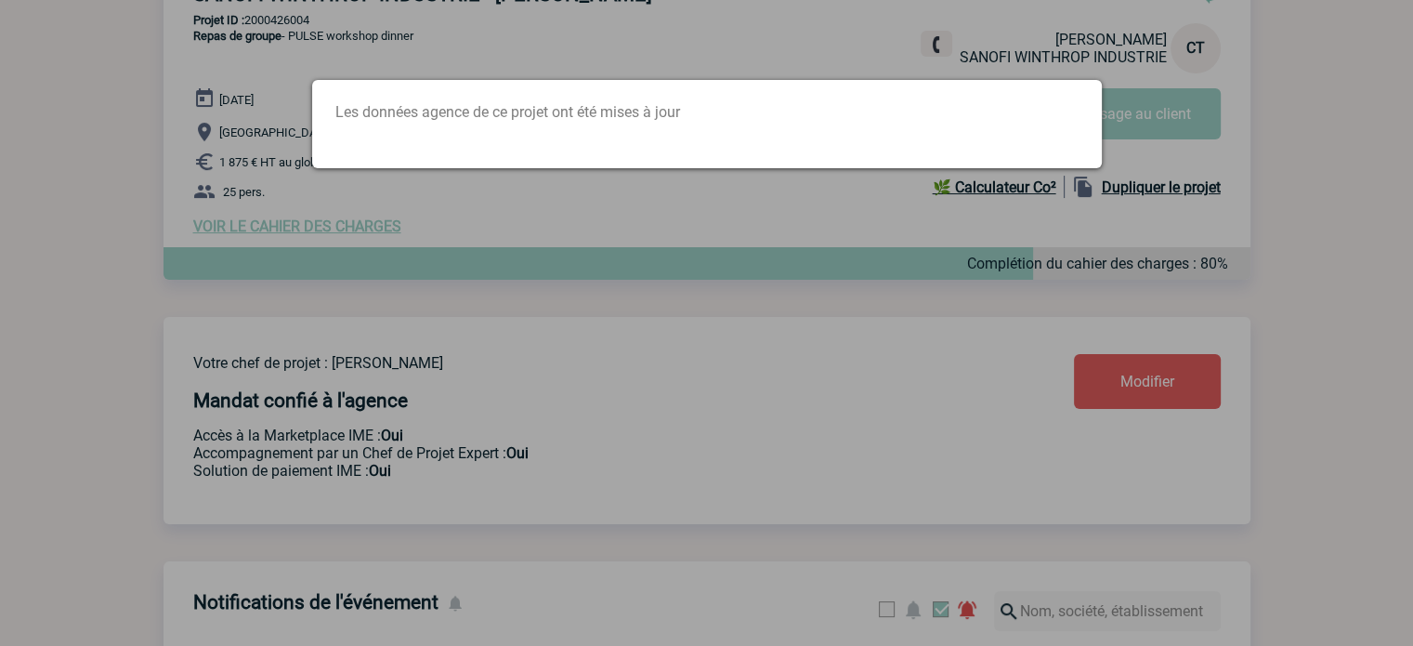
click at [778, 452] on div at bounding box center [706, 323] width 1413 height 646
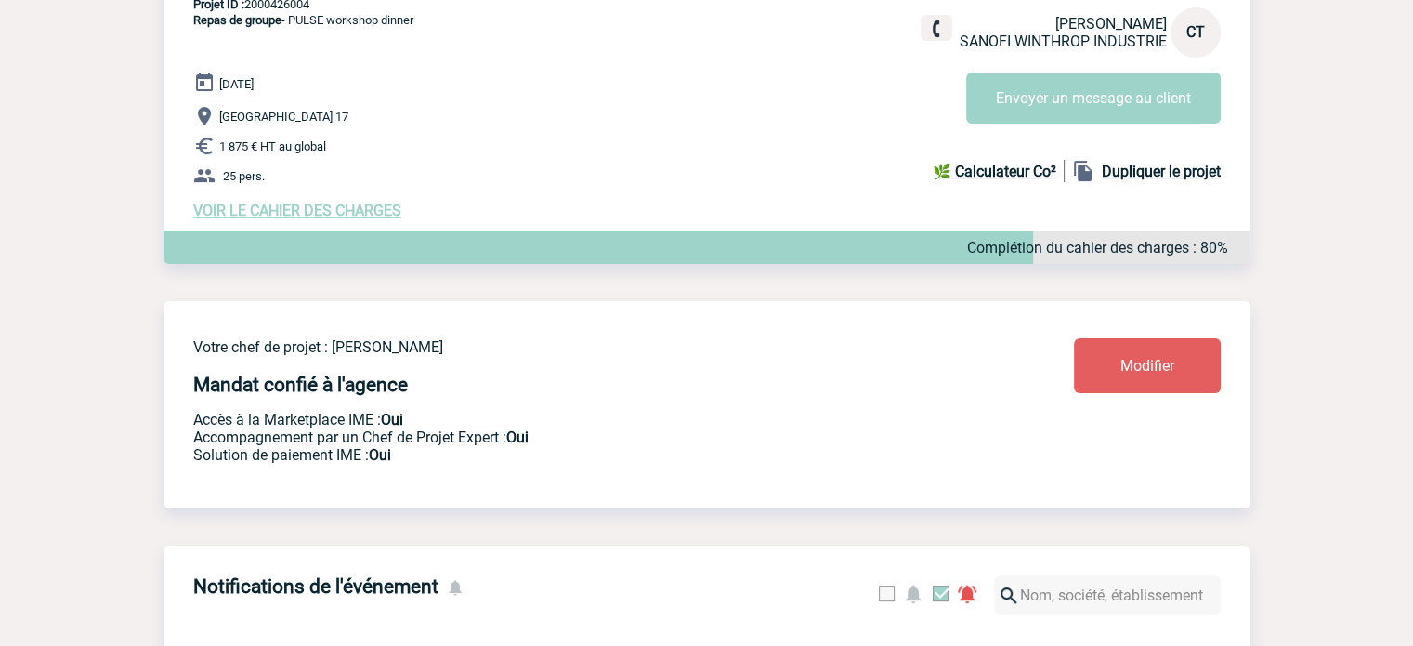
scroll to position [152, 0]
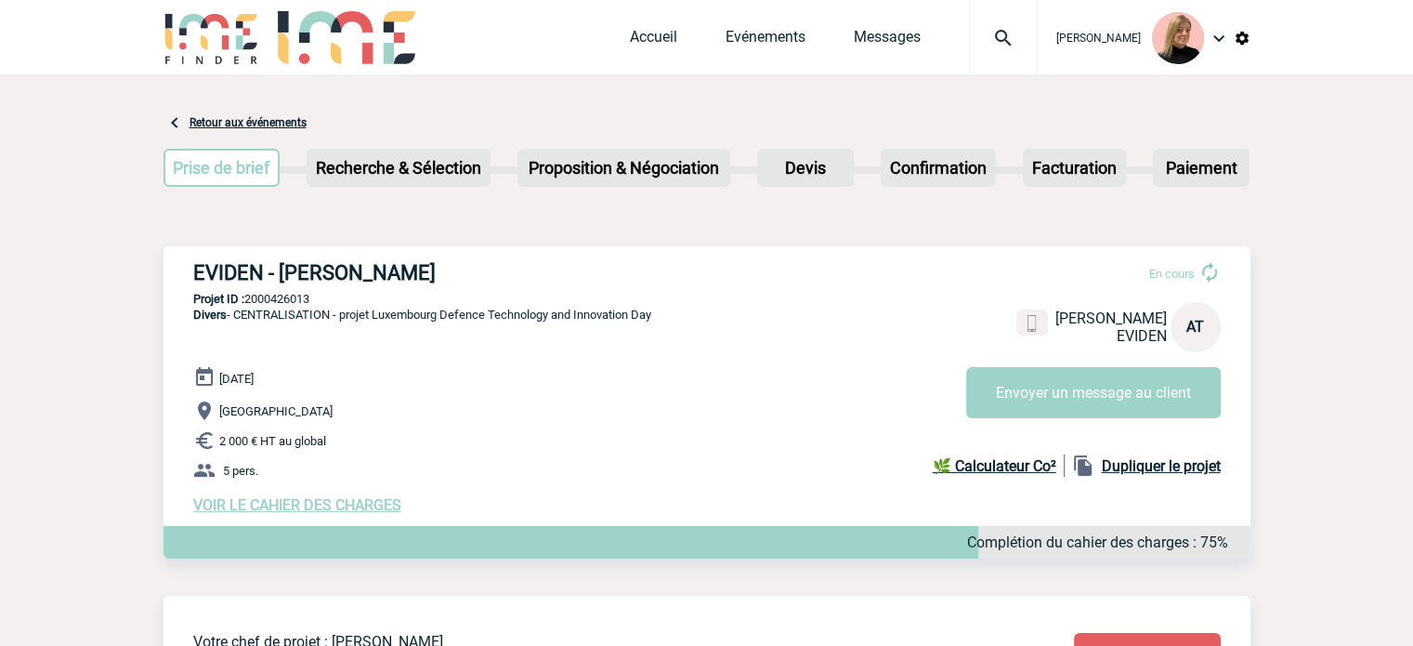
drag, startPoint x: 193, startPoint y: 266, endPoint x: 507, endPoint y: 246, distance: 314.6
click at [507, 246] on div "EVIDEN - [PERSON_NAME] En cours [PERSON_NAME] EVIDEN AT Envoyer un message au c…" at bounding box center [706, 387] width 1087 height 282
copy h3 "EVIDEN - [PERSON_NAME]"
